Goal: Obtain resource: Obtain resource

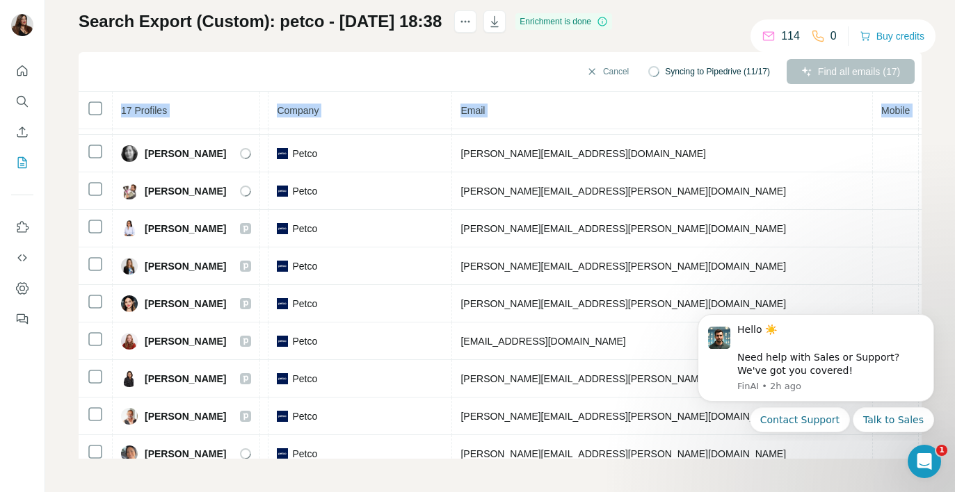
scroll to position [316, 339]
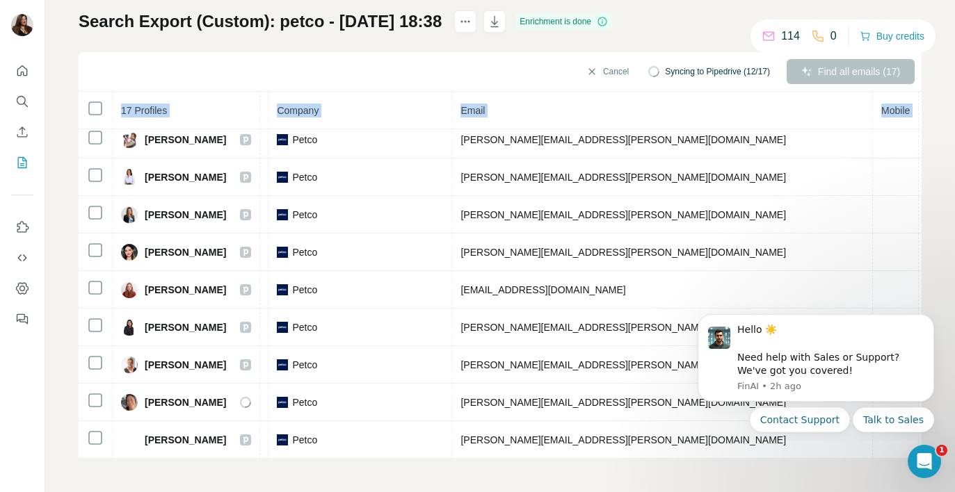
drag, startPoint x: 147, startPoint y: 236, endPoint x: 998, endPoint y: 501, distance: 891.1
click at [954, 492] on html "My lists / Search Export (Custom): petco - 25/09/2025 18:38 114 0 Buy credits S…" at bounding box center [477, 246] width 955 height 492
copy table "17 Profiles Status LinkedIn Job title Company Email Mobile Company website Land…"
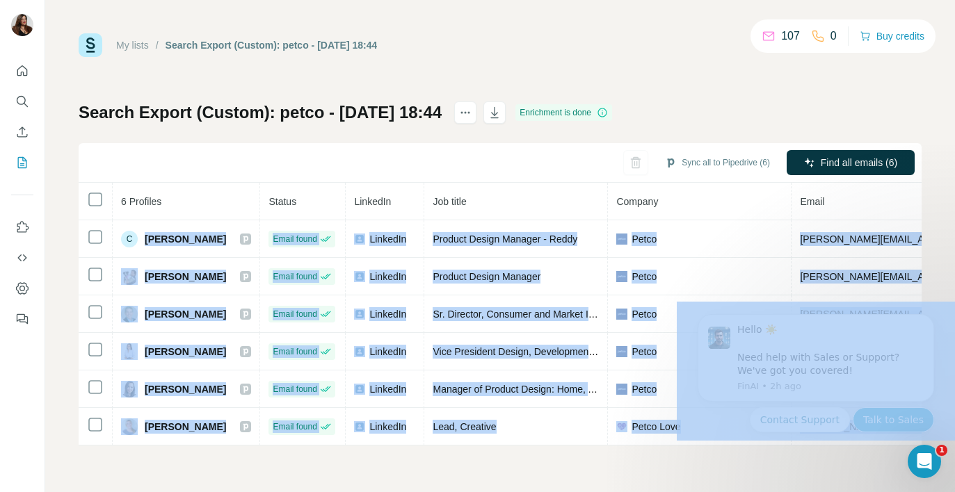
scroll to position [0, 307]
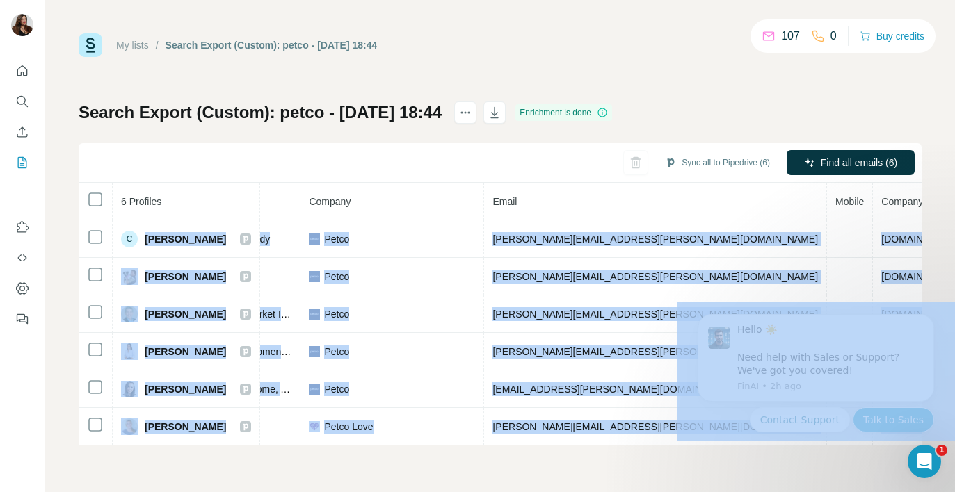
drag, startPoint x: 822, startPoint y: 540, endPoint x: 929, endPoint y: 414, distance: 164.7
copy body "[PERSON_NAME] Email found LinkedIn Product Design Manager - [PERSON_NAME] [PERS…"
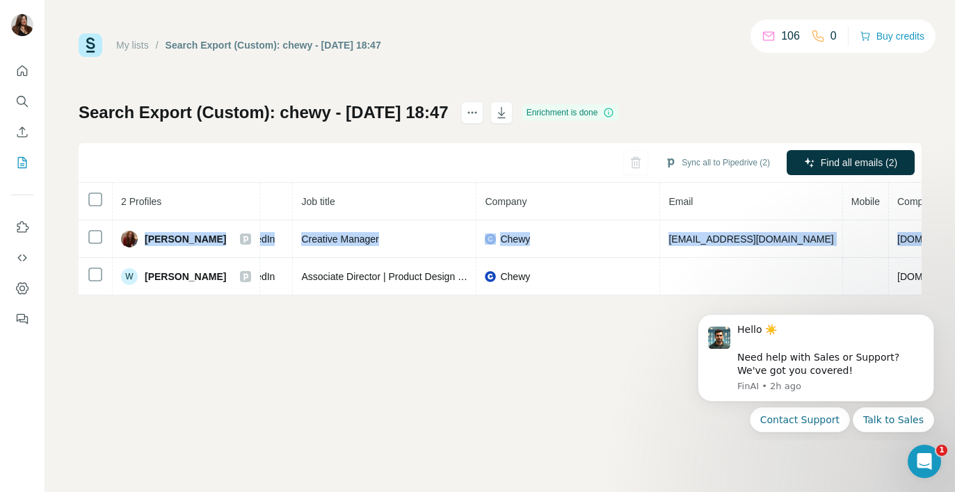
scroll to position [0, 246]
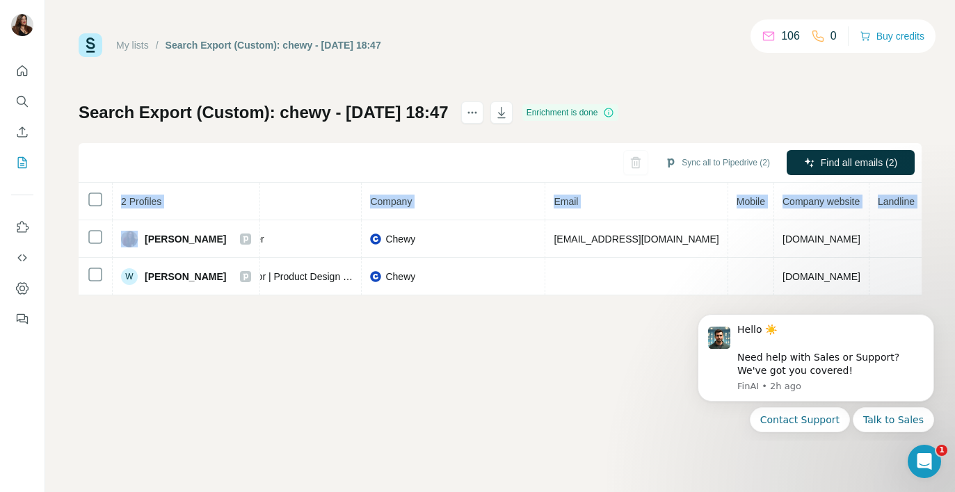
drag, startPoint x: 145, startPoint y: 238, endPoint x: 950, endPoint y: 252, distance: 806.0
click at [950, 252] on div "My lists / Search Export (Custom): chewy - 25/09/2025 18:47 106 0 Buy credits S…" at bounding box center [499, 246] width 909 height 492
copy table "2 Profiles Status LinkedIn Job title Company Email Mobile Company website Landl…"
